Goal: Obtain resource: Download file/media

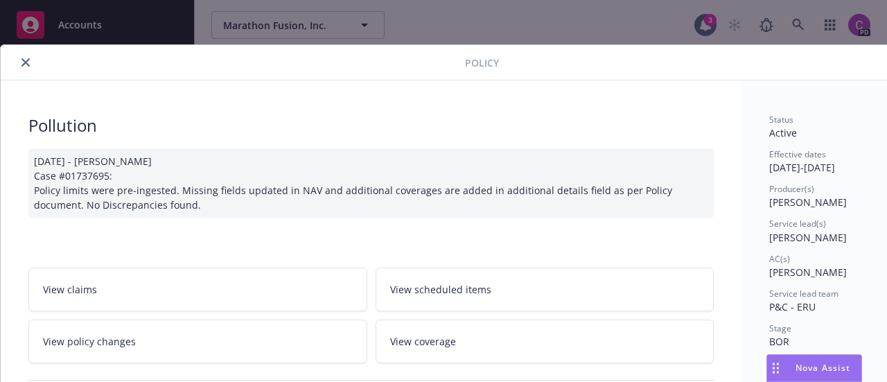
click at [25, 64] on icon "close" at bounding box center [25, 62] width 8 height 8
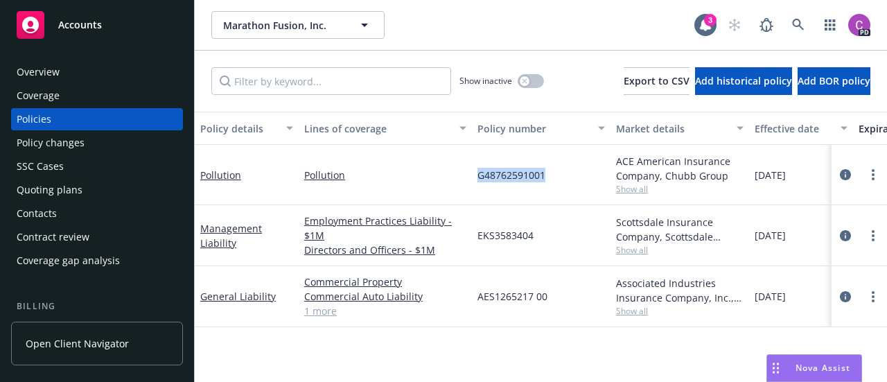
drag, startPoint x: 585, startPoint y: 197, endPoint x: 462, endPoint y: 196, distance: 122.7
click at [462, 196] on div "Pollution Pollution G48762591001 ACE American Insurance Company, Chubb Group Sh…" at bounding box center [864, 175] width 1338 height 60
click at [580, 200] on div "G48762591001" at bounding box center [541, 175] width 139 height 60
click at [239, 293] on link "General Liability" at bounding box center [238, 296] width 76 height 13
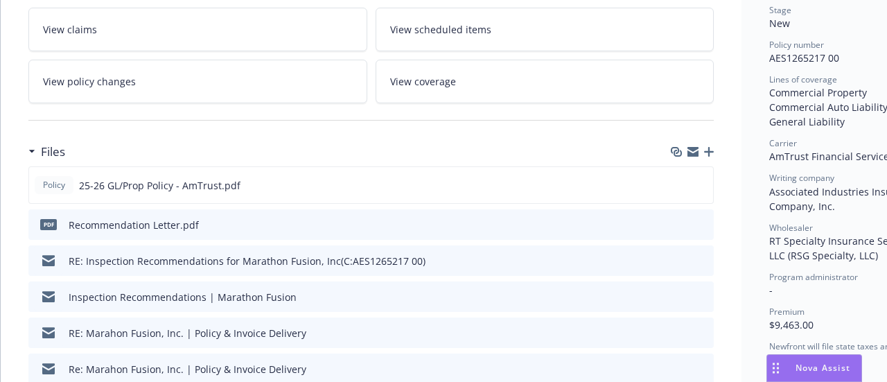
scroll to position [318, 0]
click at [702, 184] on icon "preview file" at bounding box center [700, 185] width 12 height 10
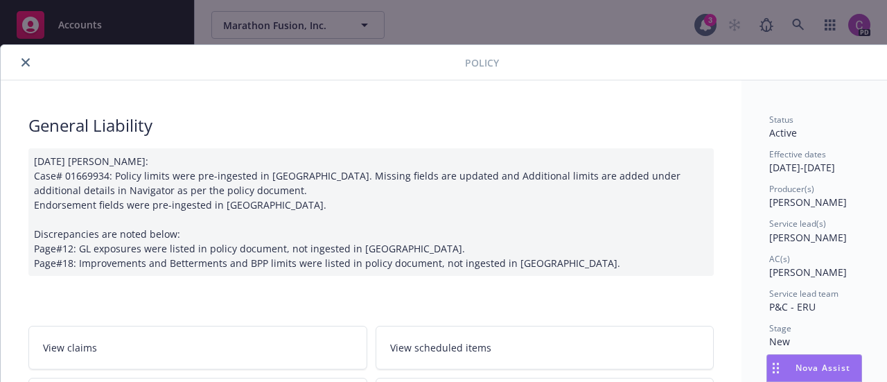
click at [29, 64] on button "close" at bounding box center [25, 62] width 17 height 17
